Goal: Information Seeking & Learning: Learn about a topic

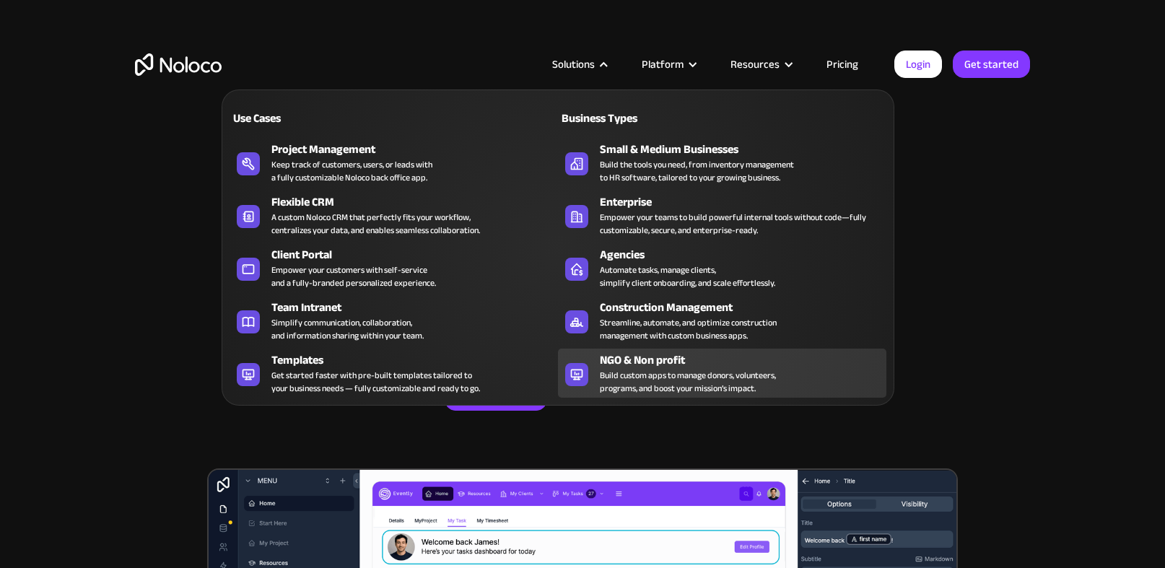
click at [678, 369] on div "Build custom apps to manage donors, volunteers, programs, and boost your missio…" at bounding box center [688, 382] width 176 height 26
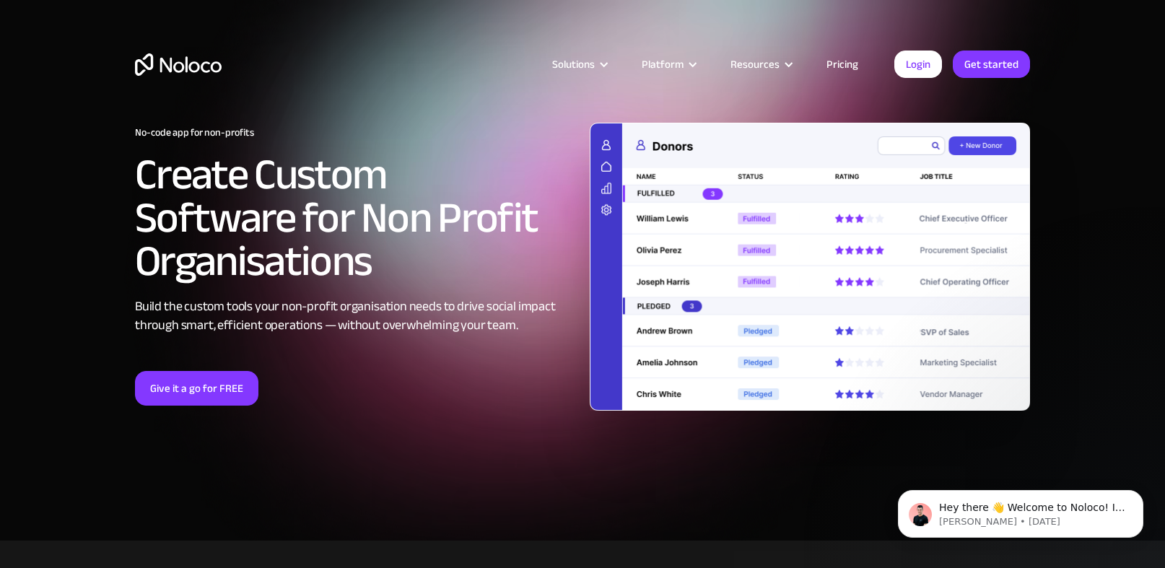
click at [848, 64] on link "Pricing" at bounding box center [842, 64] width 68 height 19
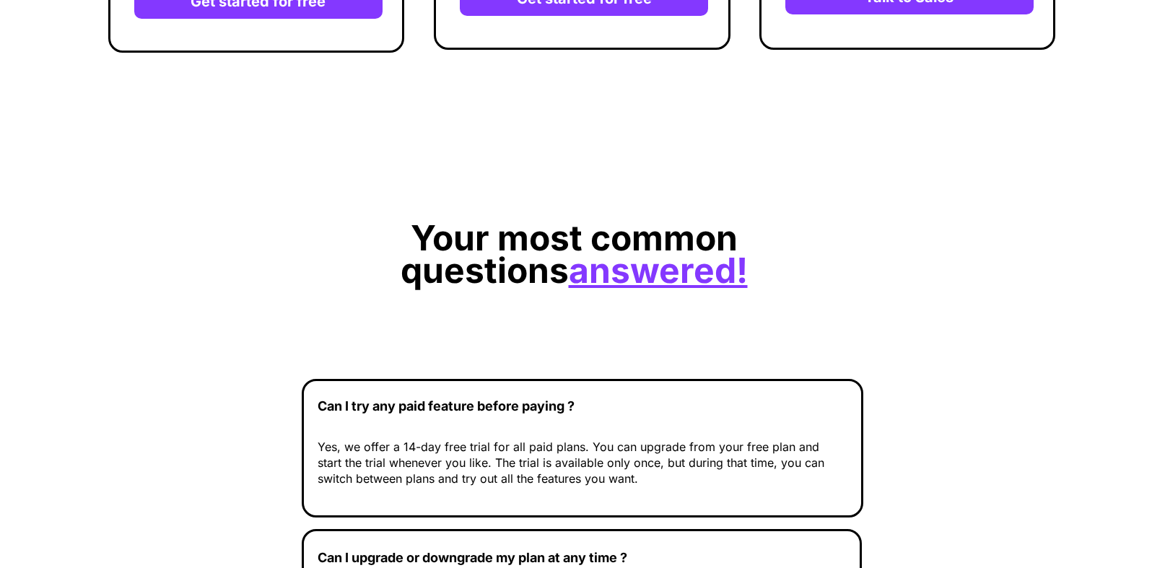
scroll to position [4796, 0]
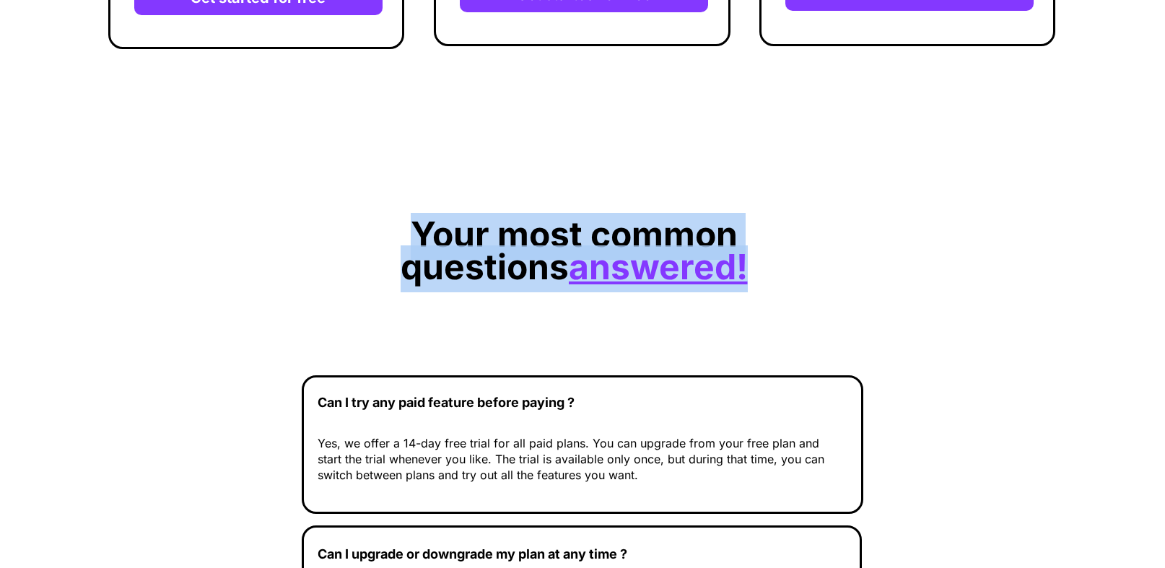
drag, startPoint x: 332, startPoint y: 235, endPoint x: 667, endPoint y: 275, distance: 337.9
click at [667, 275] on p "Your most common questions answered!" at bounding box center [574, 259] width 552 height 65
copy p "Your most common questions answered!"
